Goal: Task Accomplishment & Management: Use online tool/utility

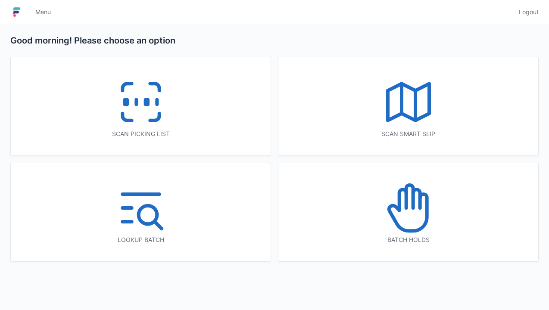
click at [147, 104] on rect at bounding box center [146, 102] width 2 height 5
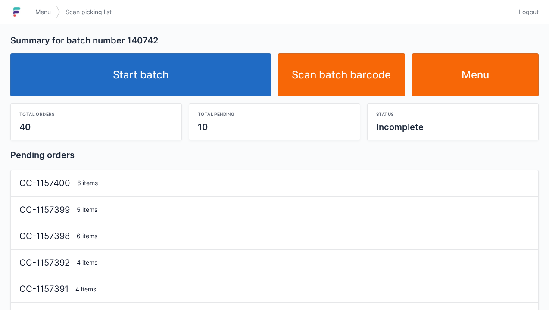
click at [146, 78] on link "Start batch" at bounding box center [140, 74] width 261 height 43
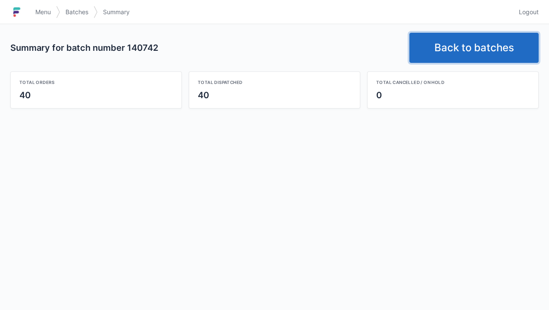
click at [472, 57] on link "Back to batches" at bounding box center [473, 48] width 129 height 30
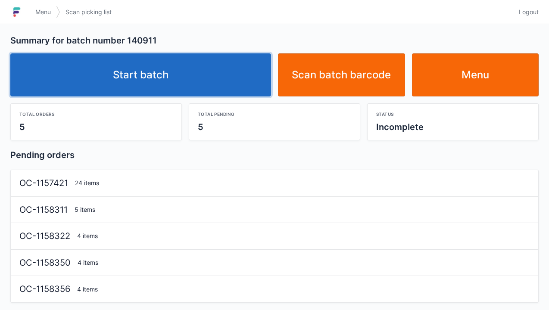
click at [160, 89] on link "Start batch" at bounding box center [140, 74] width 261 height 43
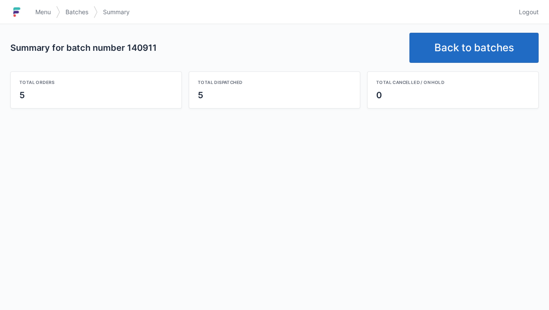
click at [449, 49] on link "Back to batches" at bounding box center [473, 48] width 129 height 30
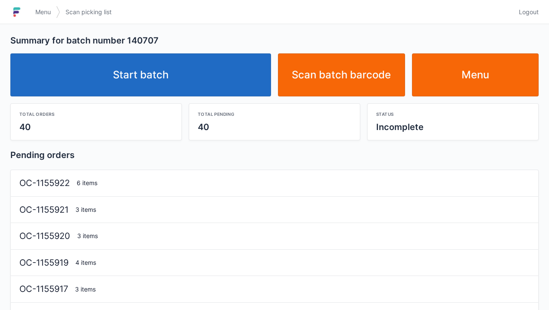
click at [156, 80] on link "Start batch" at bounding box center [140, 74] width 261 height 43
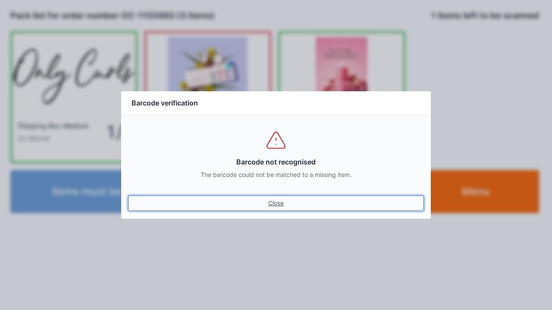
click at [274, 207] on link "Close" at bounding box center [276, 204] width 296 height 16
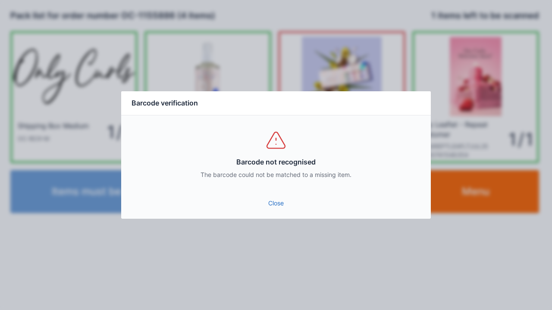
click at [273, 200] on link "Close" at bounding box center [276, 204] width 296 height 16
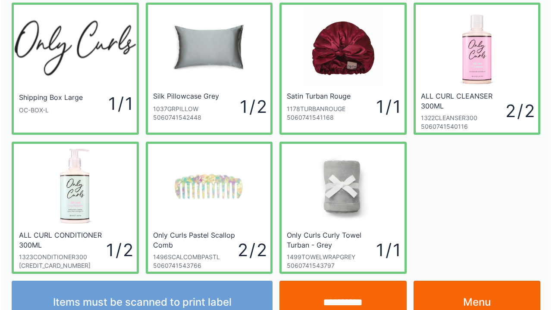
scroll to position [24, 0]
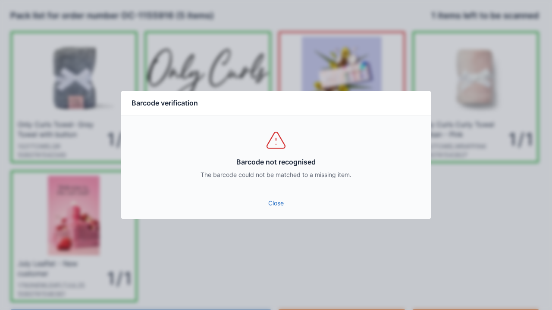
click at [278, 210] on link "Close" at bounding box center [276, 204] width 296 height 16
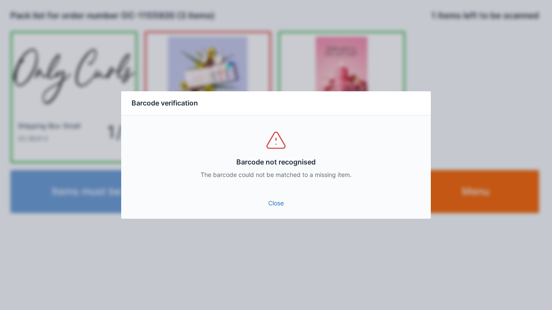
click at [273, 208] on link "Close" at bounding box center [276, 204] width 296 height 16
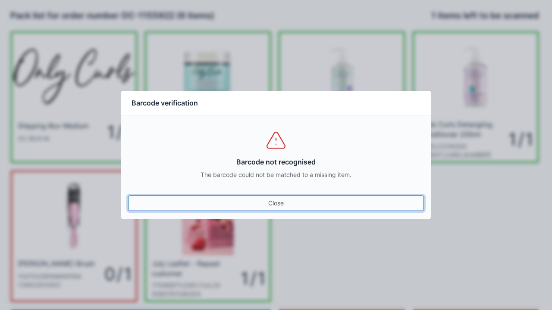
click at [282, 206] on link "Close" at bounding box center [276, 204] width 296 height 16
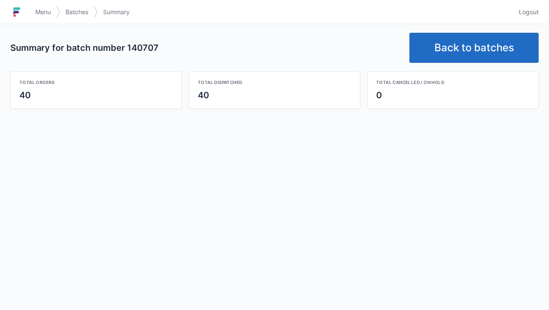
click at [456, 47] on link "Back to batches" at bounding box center [473, 48] width 129 height 30
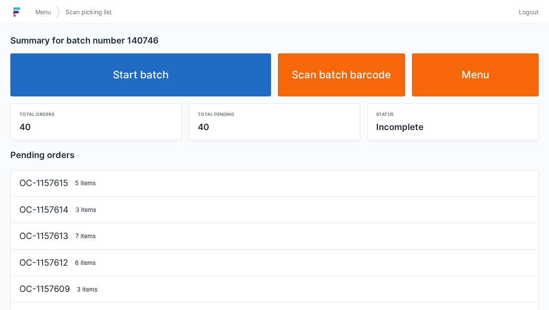
click at [149, 83] on link "Start batch" at bounding box center [140, 74] width 261 height 43
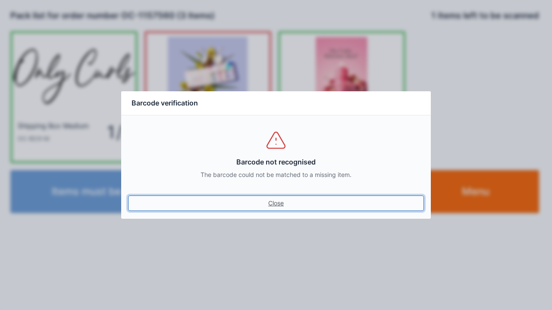
click at [283, 209] on link "Close" at bounding box center [276, 204] width 296 height 16
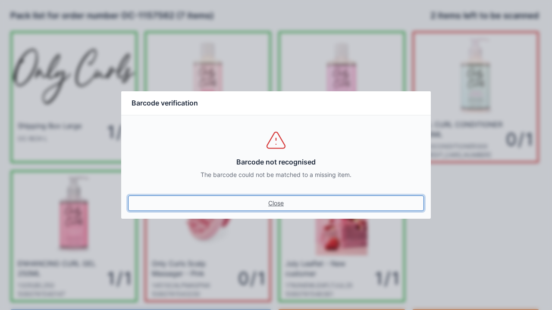
click at [279, 204] on link "Close" at bounding box center [276, 204] width 296 height 16
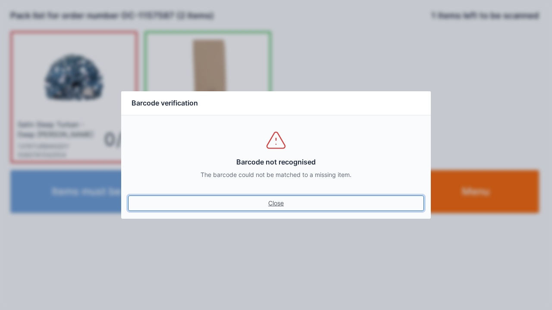
click at [265, 207] on link "Close" at bounding box center [276, 204] width 296 height 16
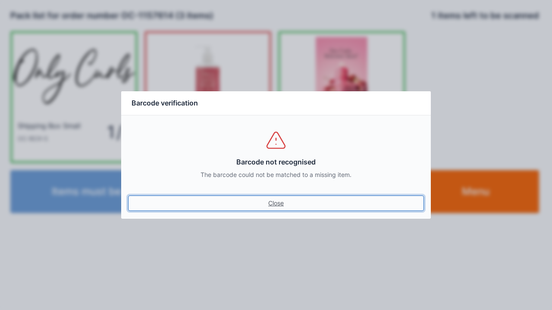
click at [278, 202] on link "Close" at bounding box center [276, 204] width 296 height 16
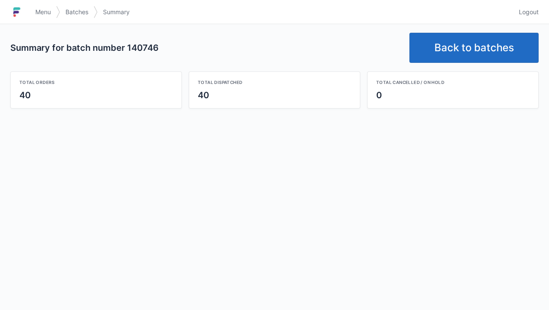
click at [461, 50] on link "Back to batches" at bounding box center [473, 48] width 129 height 30
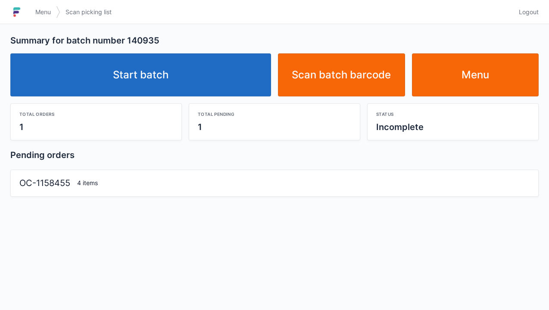
click at [160, 82] on link "Start batch" at bounding box center [140, 74] width 261 height 43
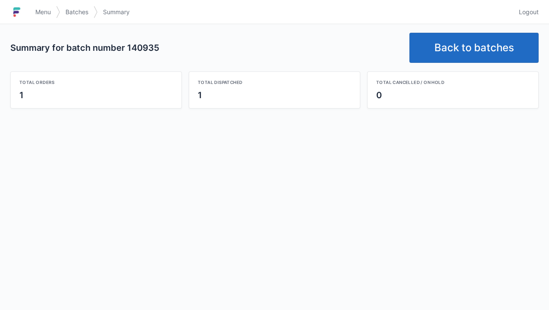
click at [466, 45] on link "Back to batches" at bounding box center [473, 48] width 129 height 30
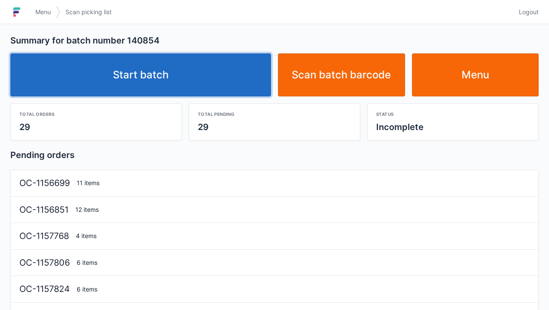
click at [153, 86] on link "Start batch" at bounding box center [140, 74] width 261 height 43
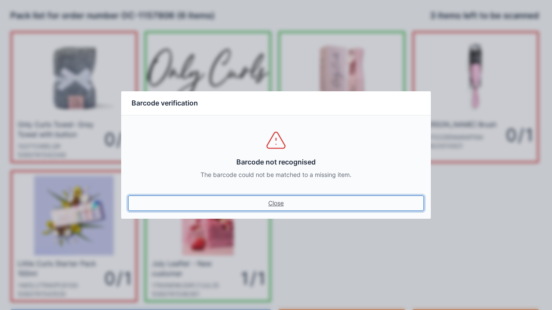
click at [276, 209] on link "Close" at bounding box center [276, 204] width 296 height 16
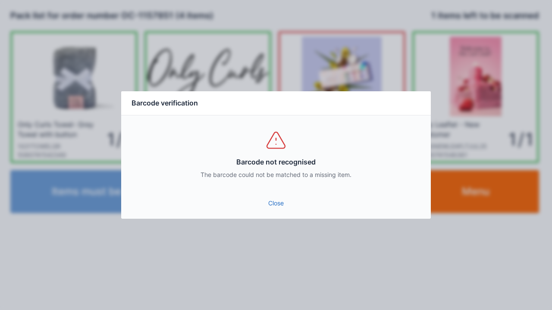
click at [276, 210] on link "Close" at bounding box center [276, 204] width 296 height 16
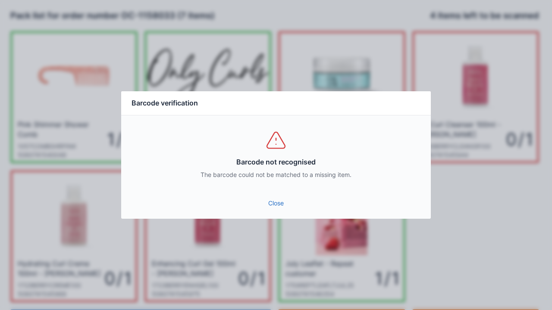
click at [273, 199] on link "Close" at bounding box center [276, 204] width 296 height 16
click at [269, 209] on link "Close" at bounding box center [276, 204] width 296 height 16
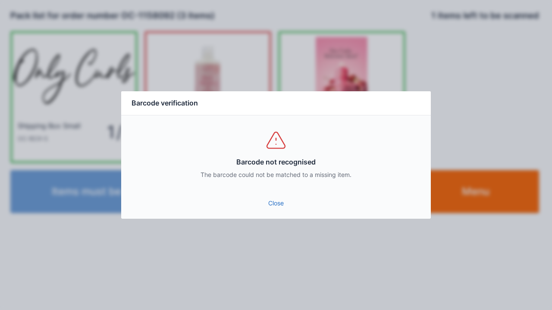
click at [277, 216] on div "Close" at bounding box center [275, 206] width 309 height 26
click at [284, 197] on link "Close" at bounding box center [276, 204] width 296 height 16
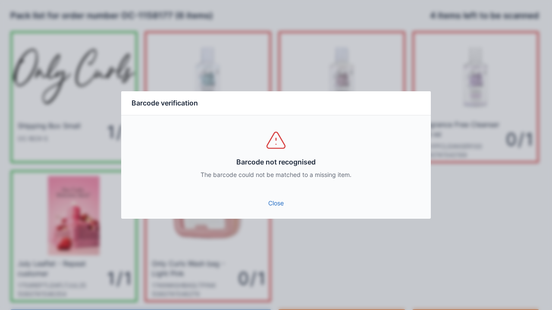
click at [274, 209] on link "Close" at bounding box center [276, 204] width 296 height 16
